Goal: Information Seeking & Learning: Learn about a topic

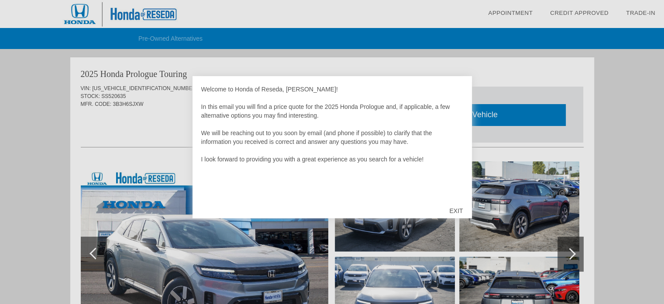
click at [455, 212] on div "EXIT" at bounding box center [456, 210] width 31 height 26
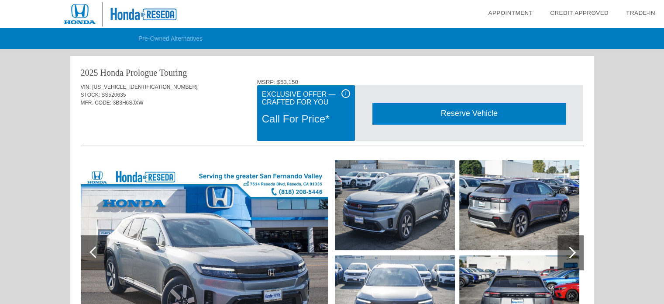
drag, startPoint x: 670, startPoint y: 72, endPoint x: 604, endPoint y: 80, distance: 67.3
click at [294, 119] on div "Call For Price*" at bounding box center [306, 118] width 88 height 23
click at [345, 93] on div "i" at bounding box center [346, 93] width 9 height 9
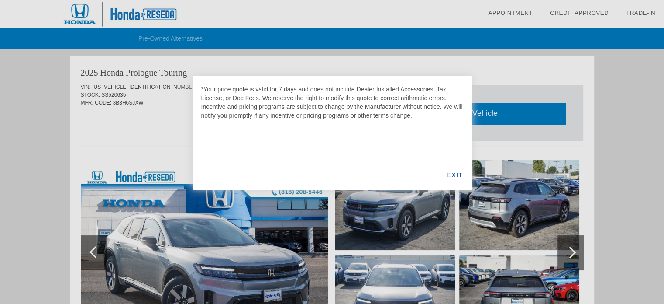
click at [357, 48] on div at bounding box center [332, 152] width 664 height 304
click at [124, 111] on div at bounding box center [332, 152] width 664 height 304
click at [452, 175] on div "EXIT" at bounding box center [455, 175] width 34 height 30
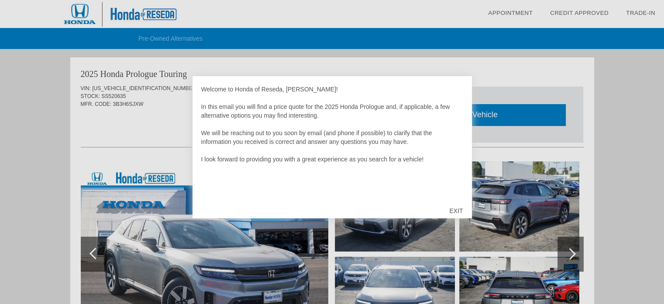
click at [453, 211] on div "EXIT" at bounding box center [456, 210] width 31 height 26
